Goal: Task Accomplishment & Management: Use online tool/utility

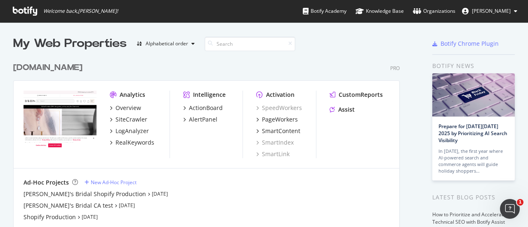
click at [96, 45] on div "My Web Properties" at bounding box center [69, 43] width 113 height 16
click at [56, 66] on div "[DOMAIN_NAME]" at bounding box center [47, 68] width 69 height 12
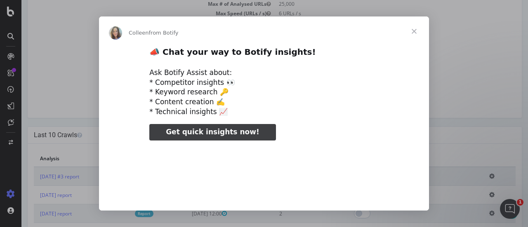
type input "423546"
click at [413, 31] on span "Close" at bounding box center [414, 31] width 30 height 30
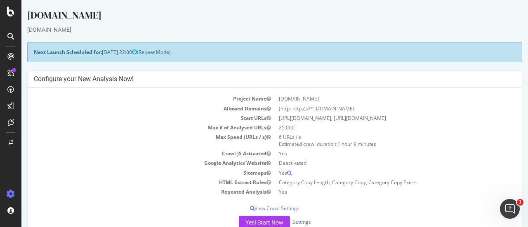
scroll to position [82, 0]
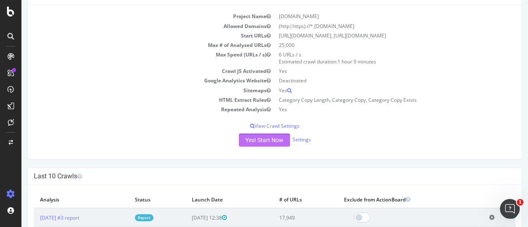
click at [259, 141] on button "Yes! Start Now" at bounding box center [264, 140] width 51 height 13
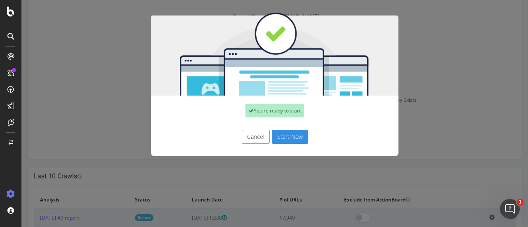
click at [284, 136] on button "Start Now" at bounding box center [290, 137] width 36 height 14
